Goal: Find specific page/section: Find specific page/section

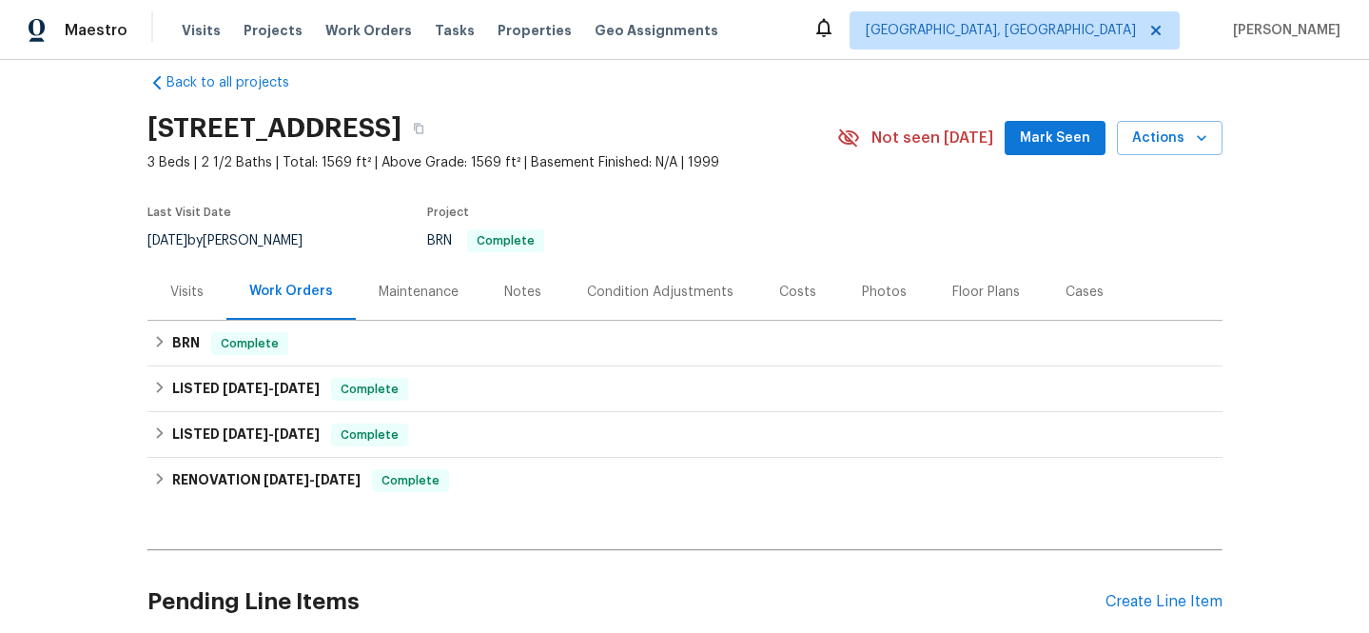
scroll to position [30, 0]
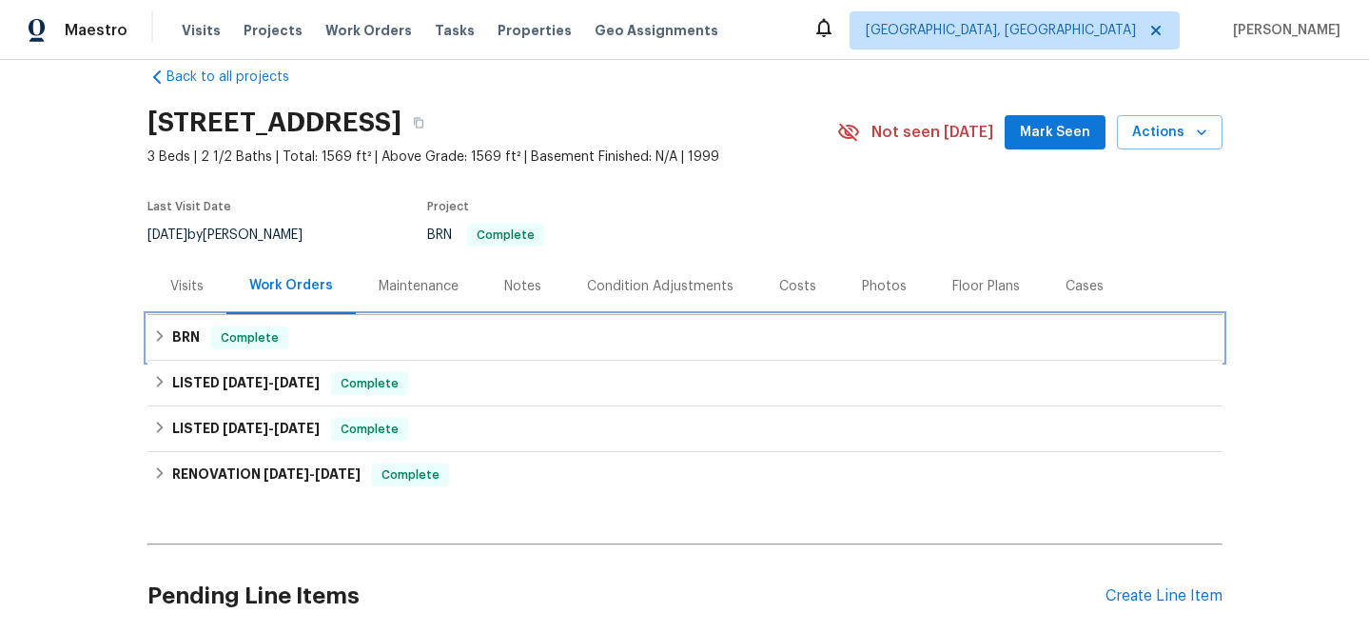
click at [192, 330] on h6 "BRN" at bounding box center [186, 337] width 28 height 23
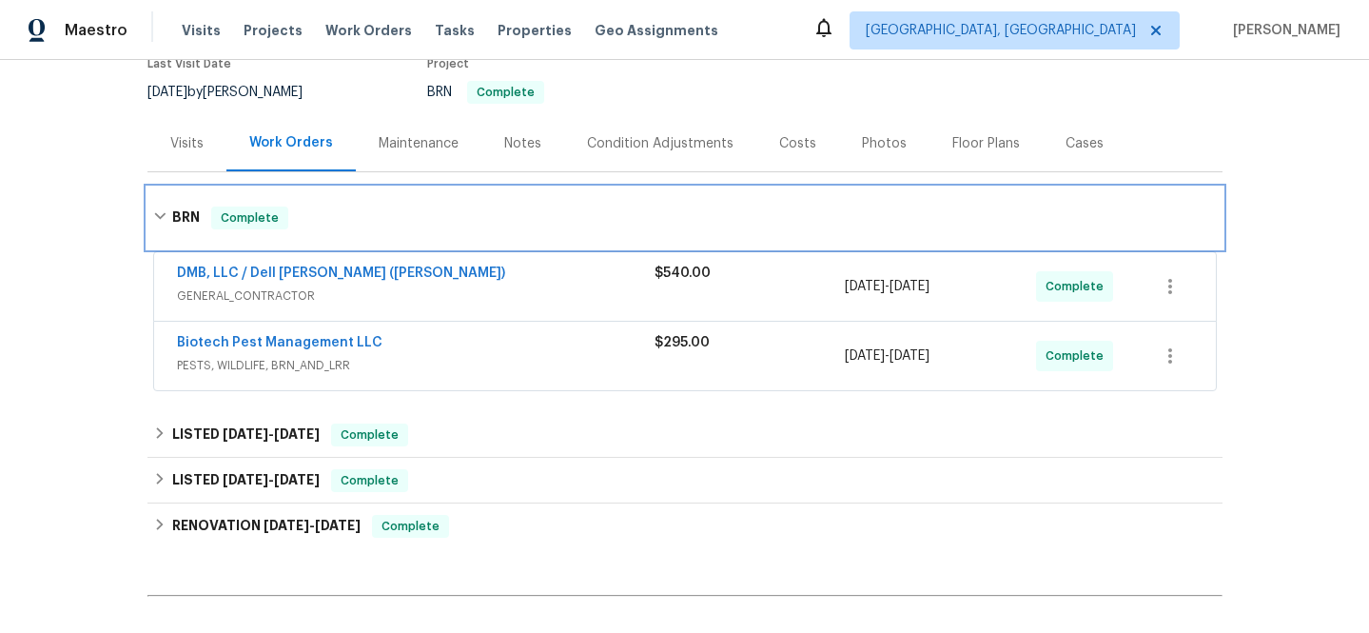
scroll to position [172, 0]
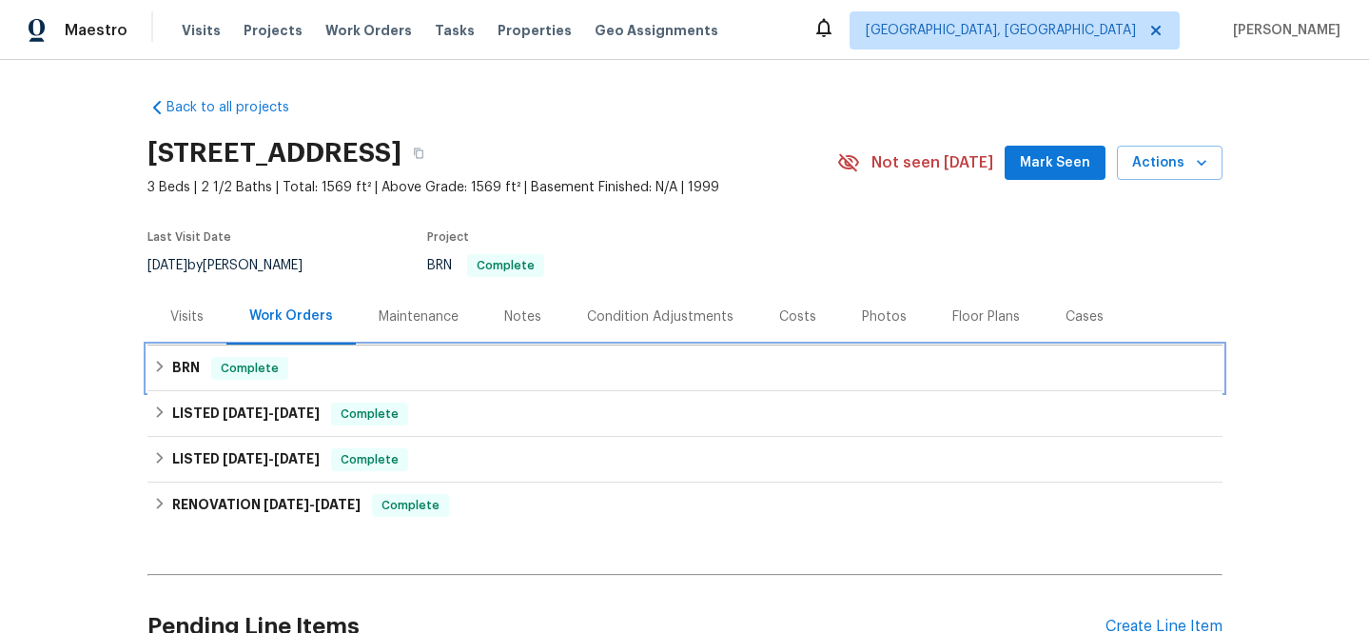
click at [181, 360] on h6 "BRN" at bounding box center [186, 368] width 28 height 23
click at [183, 362] on h6 "BRN" at bounding box center [186, 368] width 28 height 23
